Goal: Information Seeking & Learning: Learn about a topic

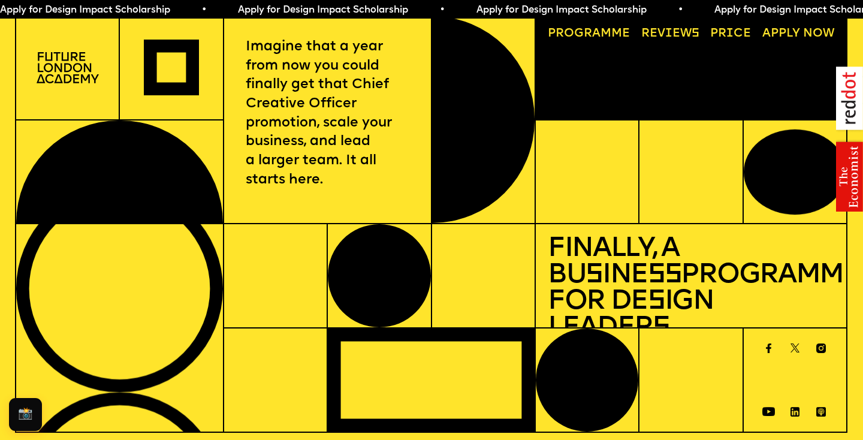
click at [71, 72] on img at bounding box center [68, 68] width 62 height 32
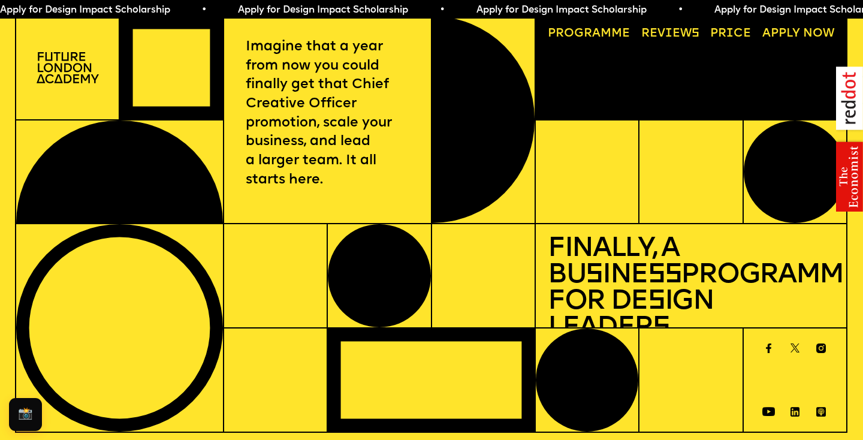
click at [605, 34] on link "Progr a mme" at bounding box center [589, 34] width 94 height 24
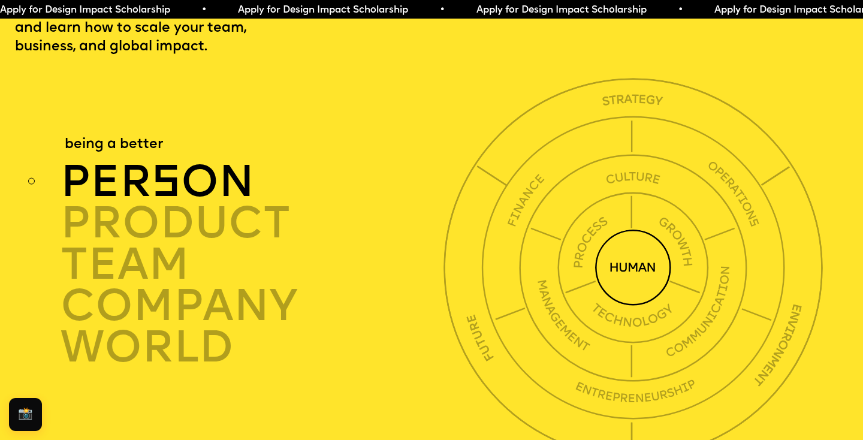
scroll to position [3024, 0]
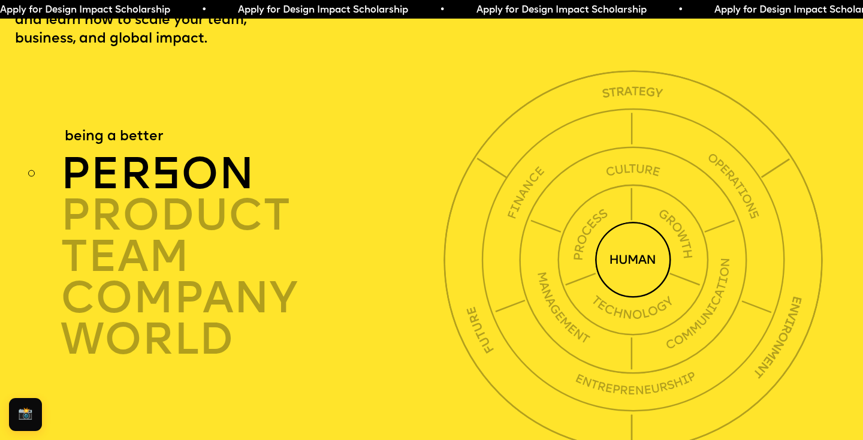
click at [216, 154] on div "per s on" at bounding box center [255, 173] width 388 height 41
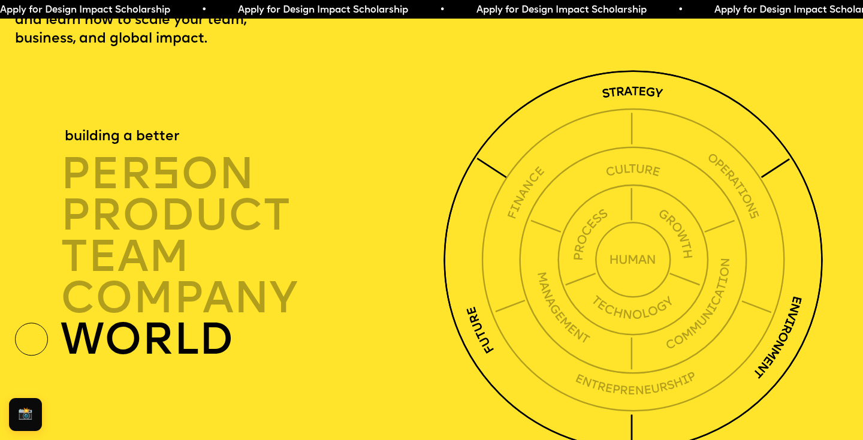
click at [501, 325] on img at bounding box center [633, 260] width 380 height 380
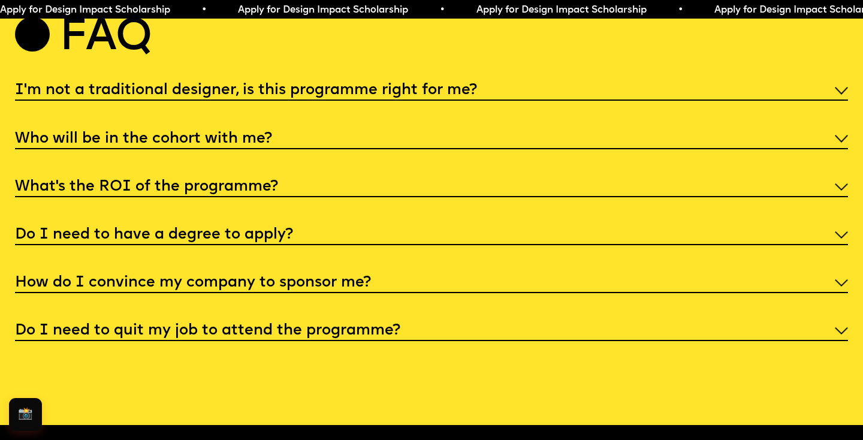
scroll to position [4255, 0]
